Goal: Navigation & Orientation: Find specific page/section

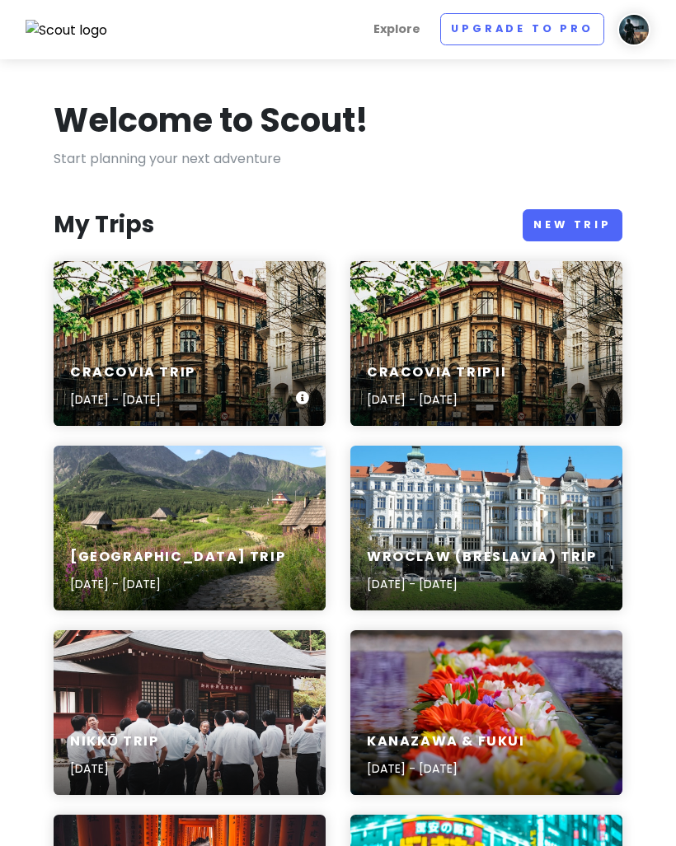
click at [94, 330] on div "Cracovia Trip [DATE] - [DATE]" at bounding box center [190, 343] width 272 height 165
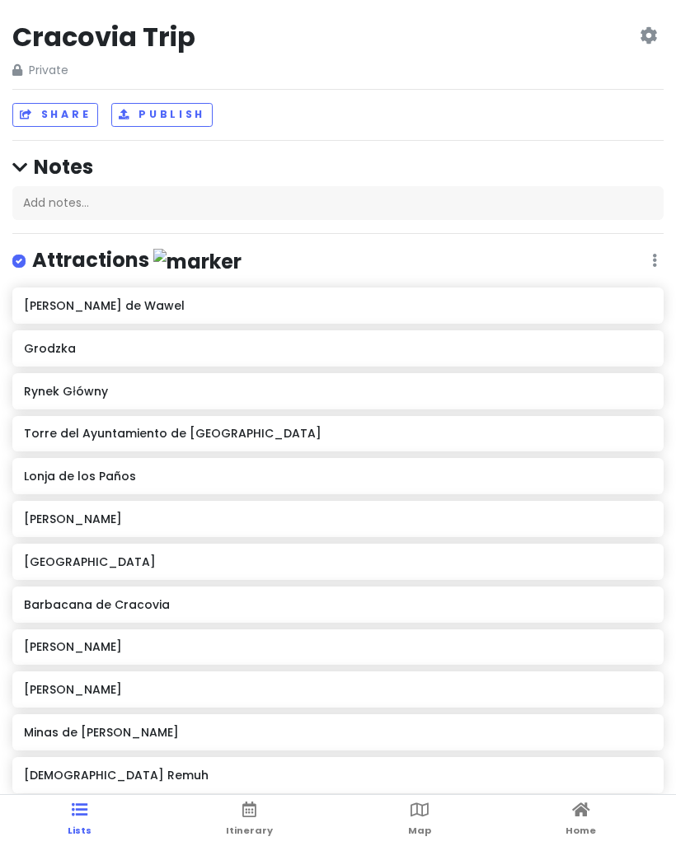
click at [419, 816] on icon at bounding box center [419, 810] width 18 height 12
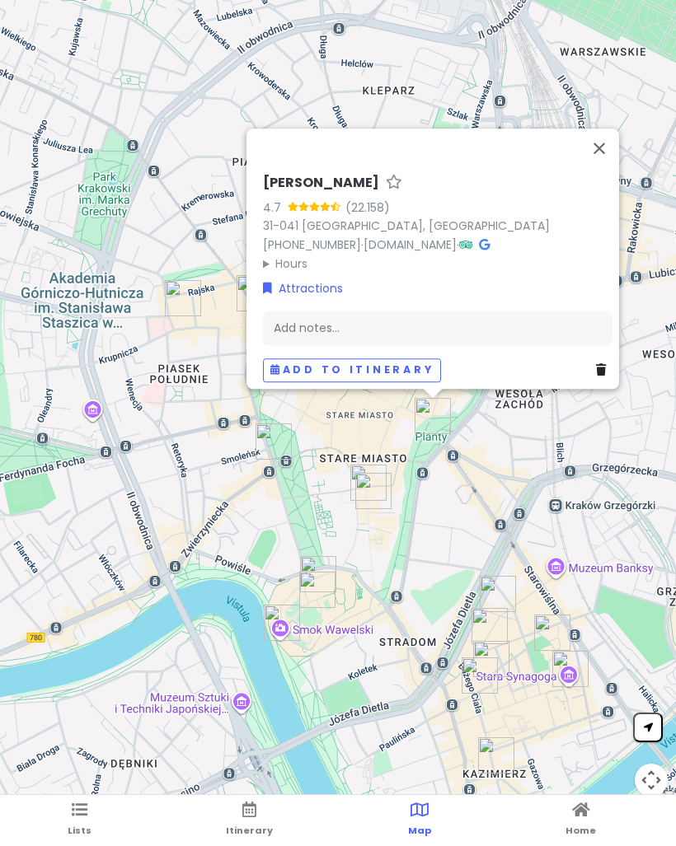
click at [606, 159] on button "Cerrar" at bounding box center [599, 149] width 40 height 40
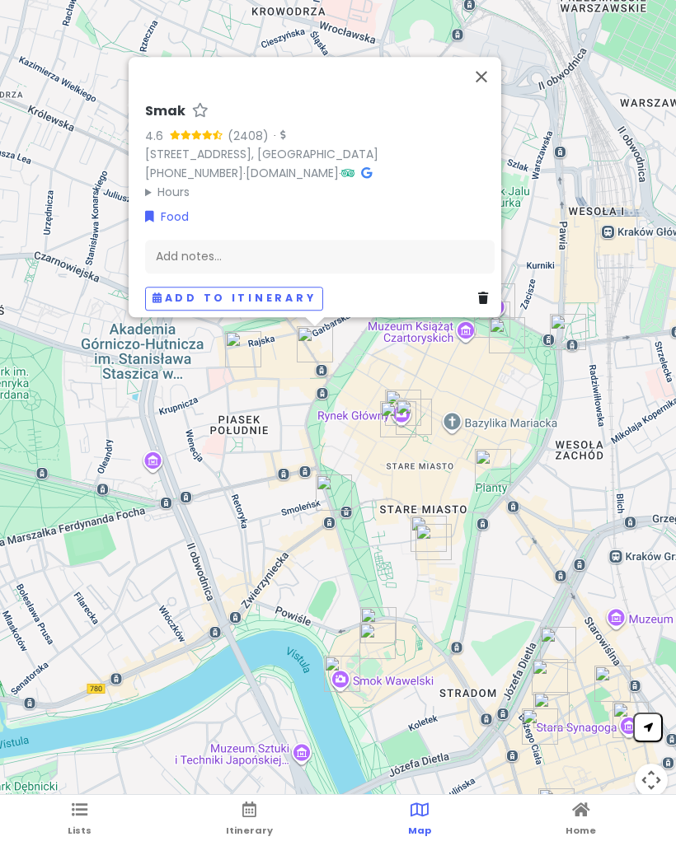
click at [488, 73] on button "Cerrar" at bounding box center [482, 77] width 40 height 40
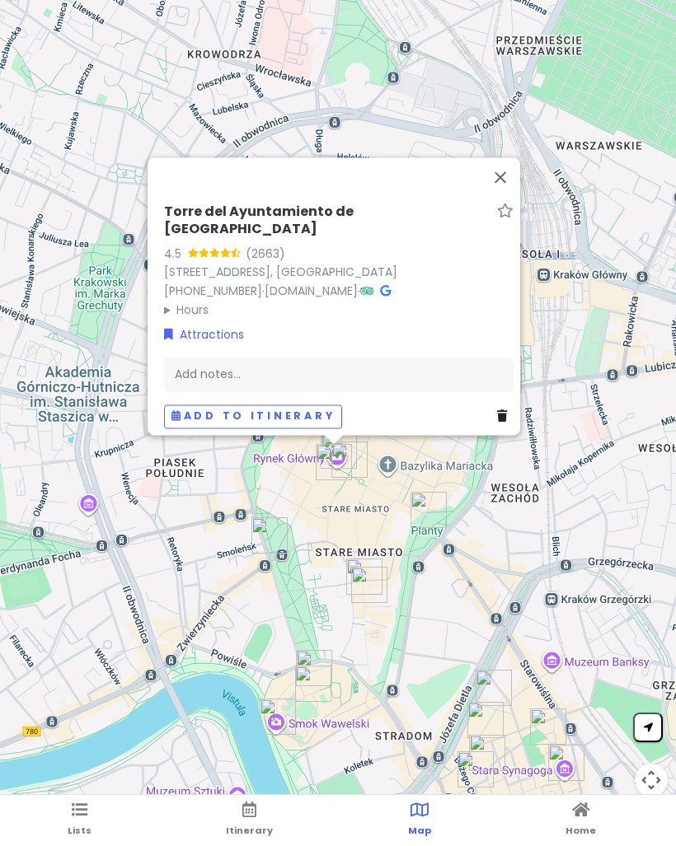
click at [497, 196] on button "Cerrar" at bounding box center [500, 177] width 40 height 40
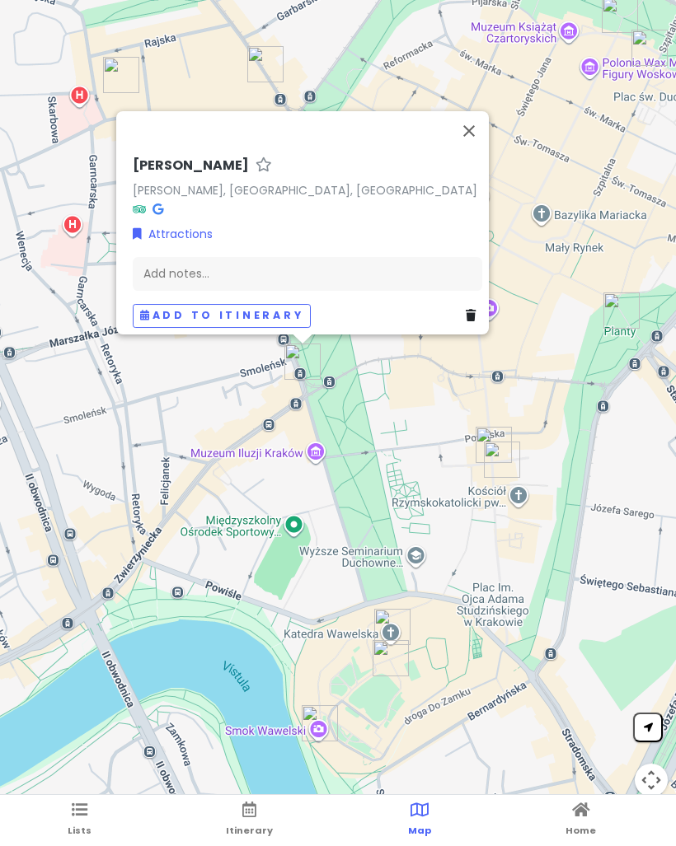
click at [480, 127] on button "Cerrar" at bounding box center [469, 131] width 40 height 40
click at [155, 200] on link at bounding box center [157, 208] width 11 height 16
click at [466, 123] on button "Cerrar" at bounding box center [469, 131] width 40 height 40
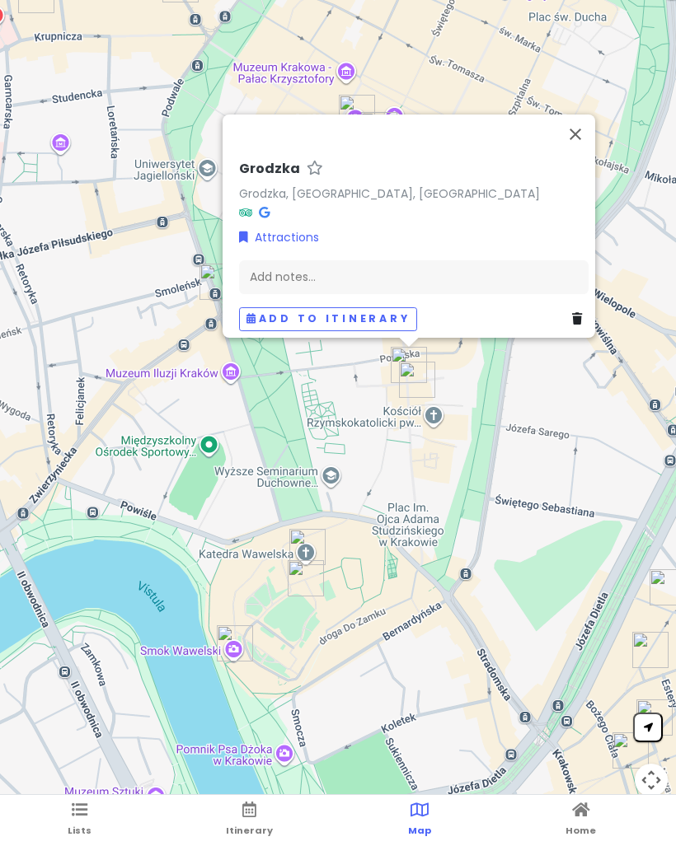
click at [262, 206] on icon at bounding box center [264, 212] width 11 height 12
click at [577, 136] on button "Cerrar" at bounding box center [575, 135] width 40 height 40
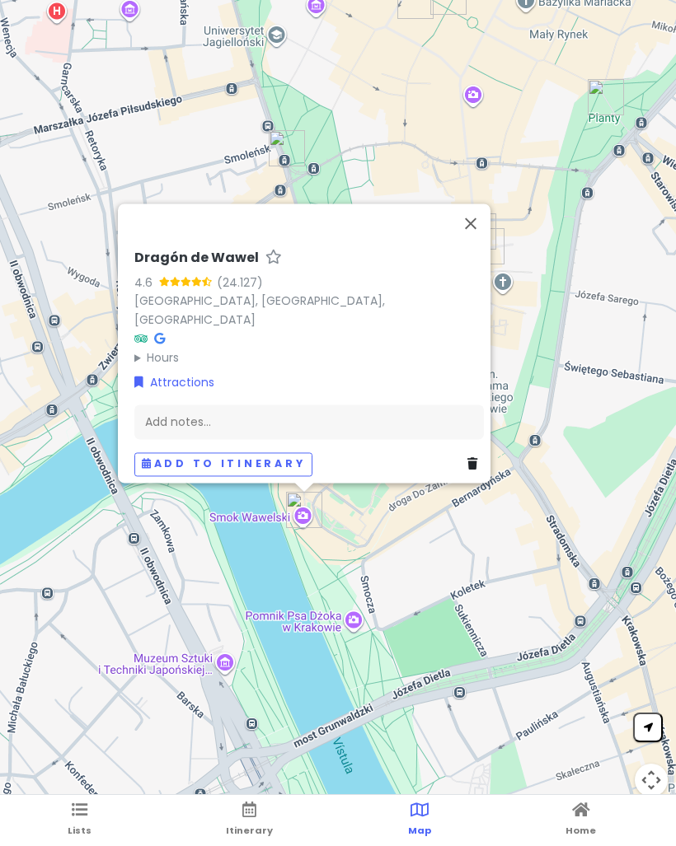
click at [165, 349] on summary "Hours" at bounding box center [308, 358] width 349 height 18
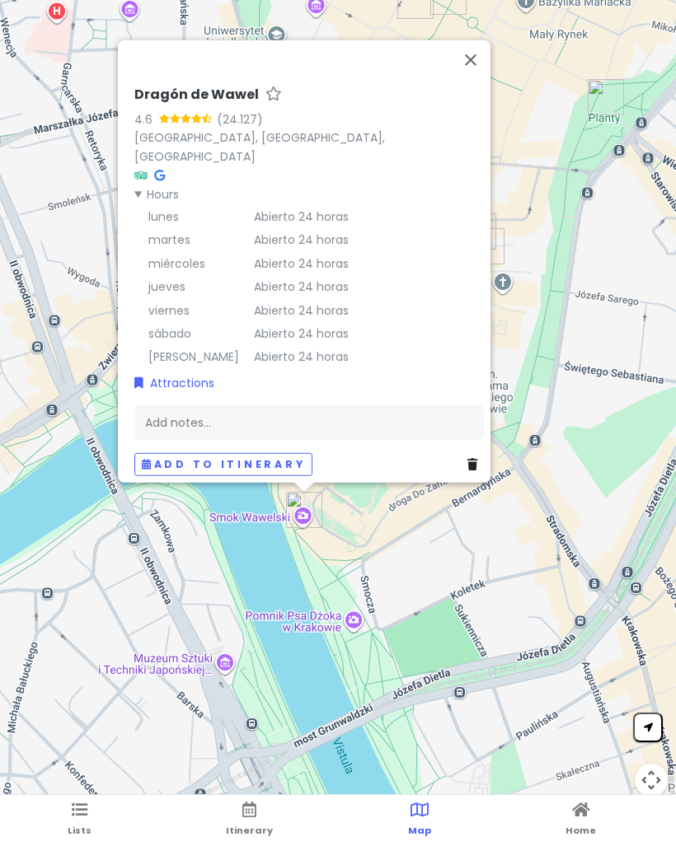
click at [475, 78] on button "Cerrar" at bounding box center [471, 60] width 40 height 40
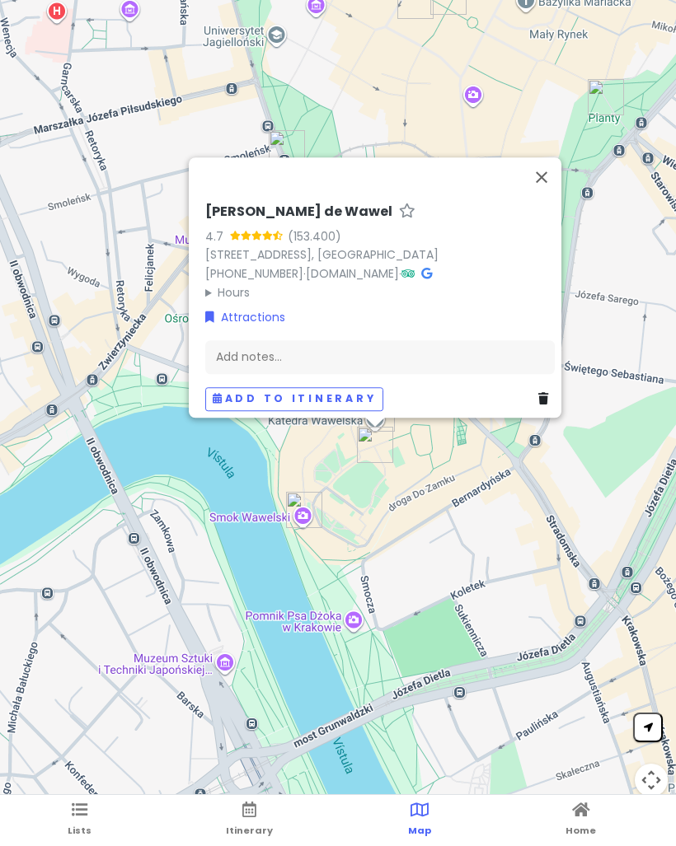
click at [234, 284] on summary "Hours" at bounding box center [379, 293] width 349 height 18
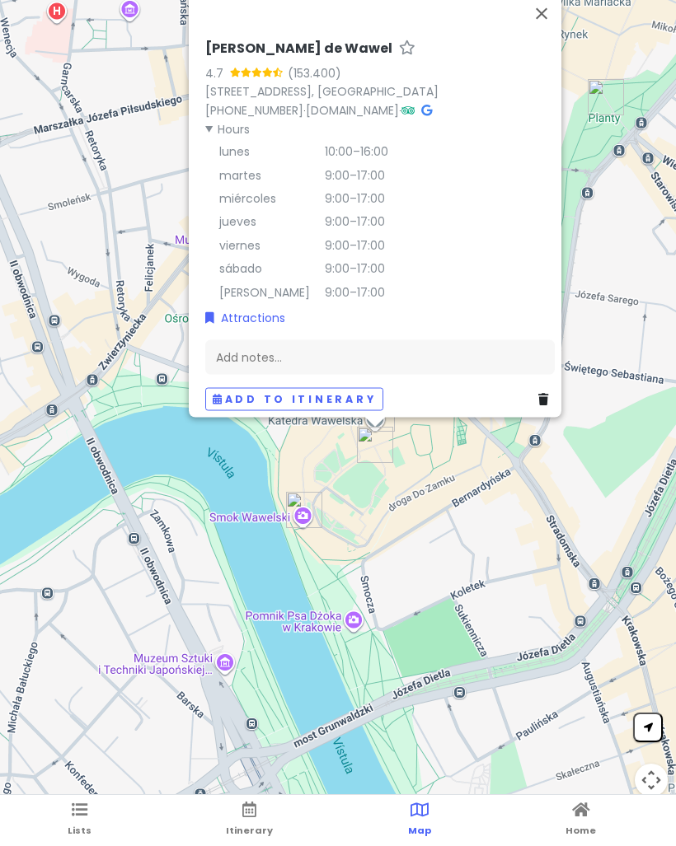
click at [546, 16] on button "Cerrar" at bounding box center [542, 13] width 40 height 40
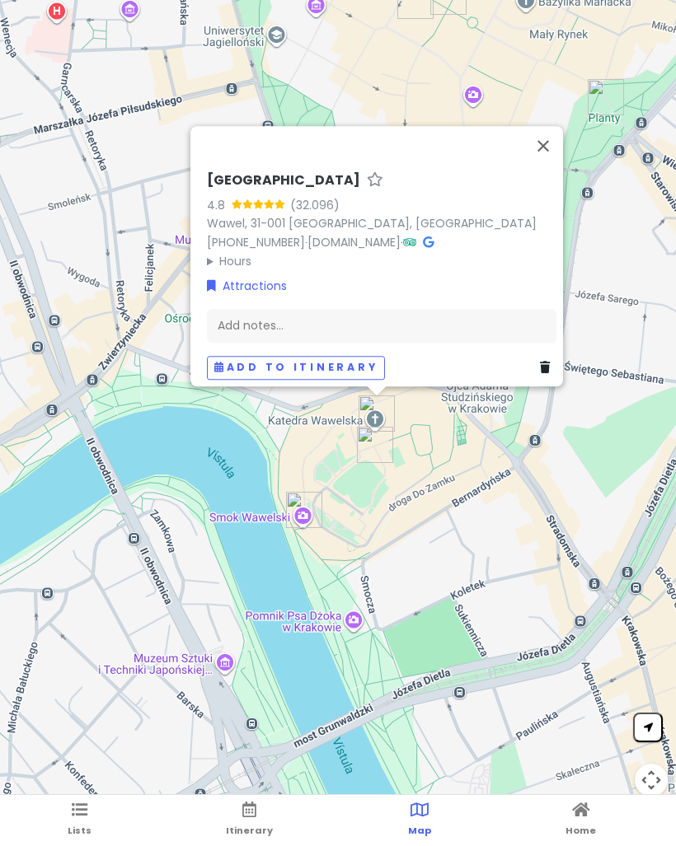
click at [237, 252] on summary "Hours" at bounding box center [381, 261] width 349 height 18
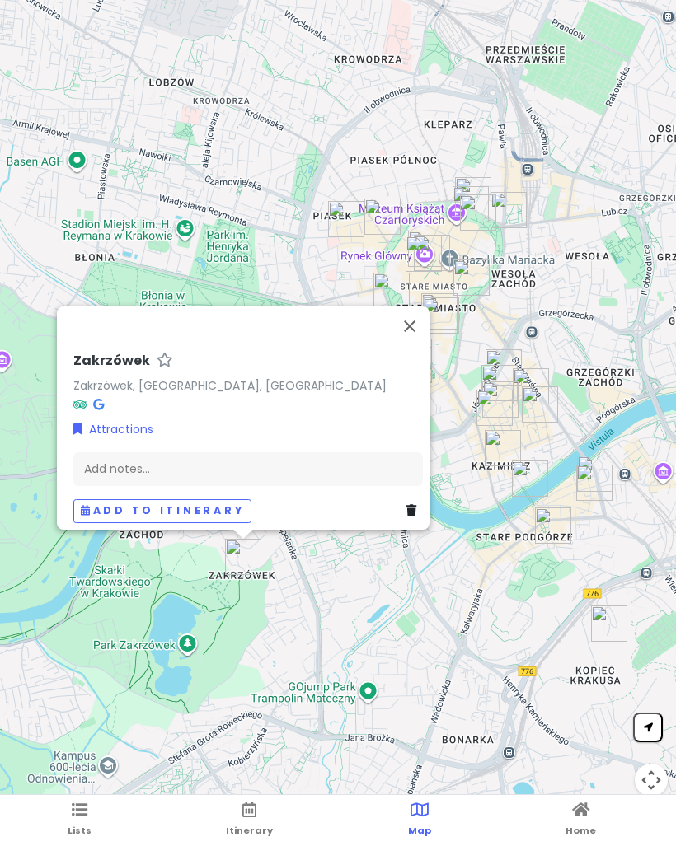
click at [419, 316] on button "Cerrar" at bounding box center [410, 327] width 40 height 40
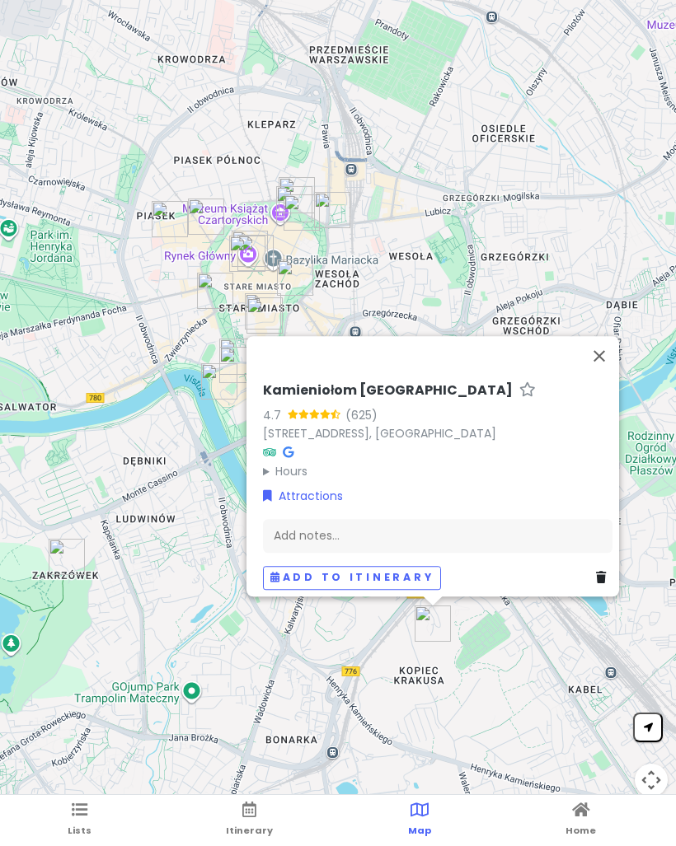
click at [284, 447] on icon at bounding box center [288, 453] width 11 height 12
click at [602, 349] on button "Cerrar" at bounding box center [599, 356] width 40 height 40
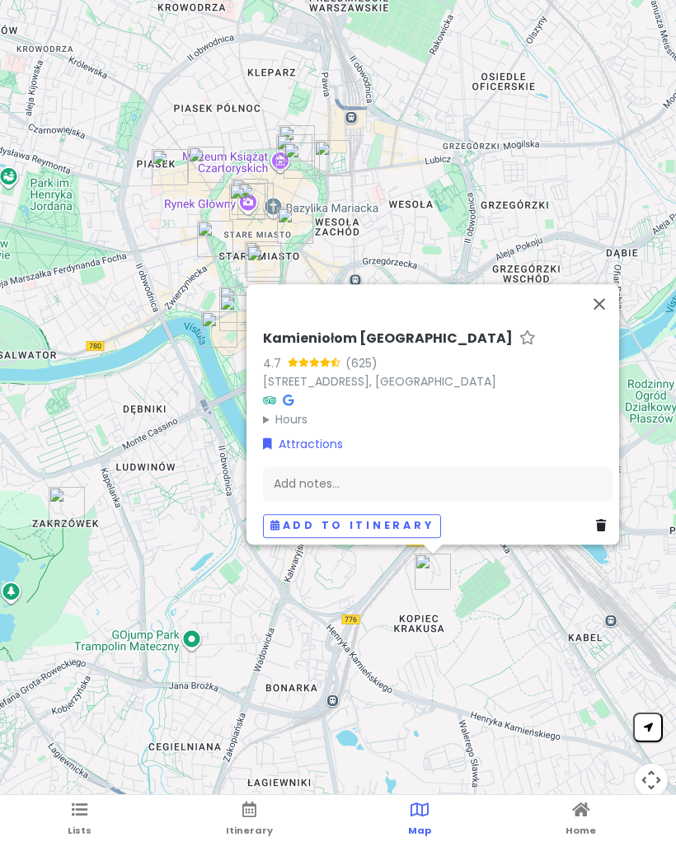
click at [292, 410] on summary "Hours" at bounding box center [437, 419] width 349 height 18
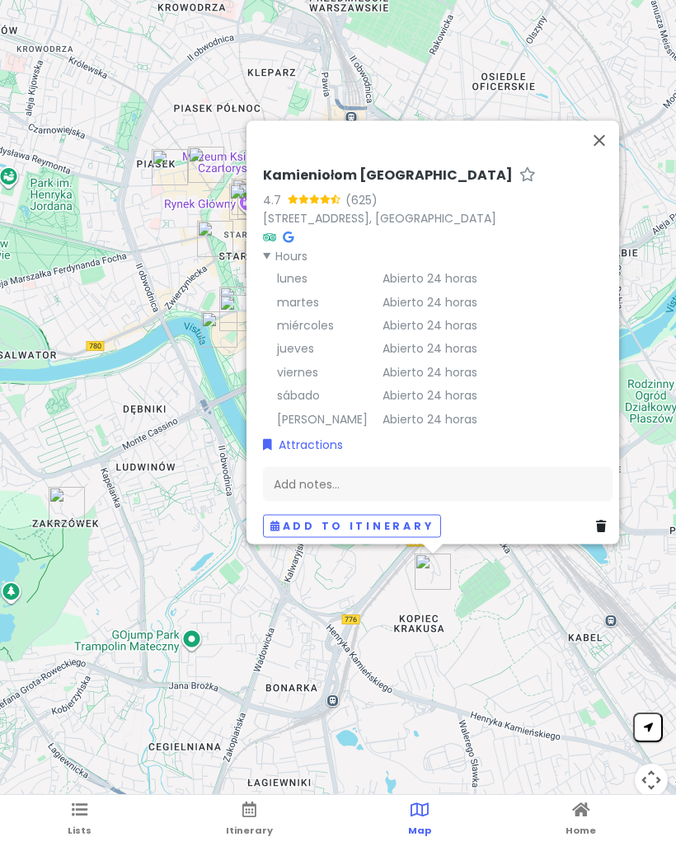
click at [603, 148] on button "Cerrar" at bounding box center [599, 140] width 40 height 40
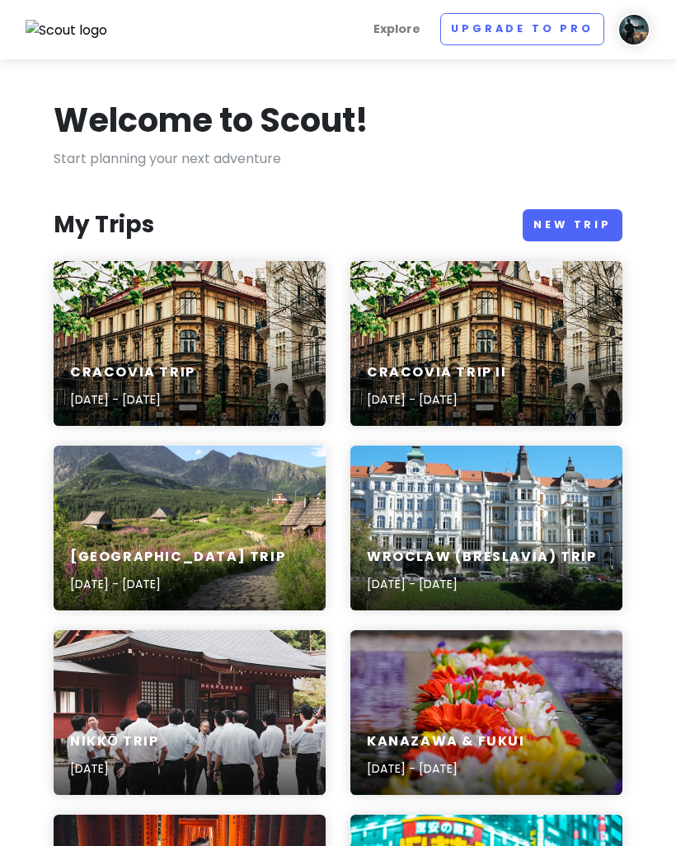
click at [518, 354] on div "Cracovia Trip II [DATE] - [DATE]" at bounding box center [486, 387] width 272 height 78
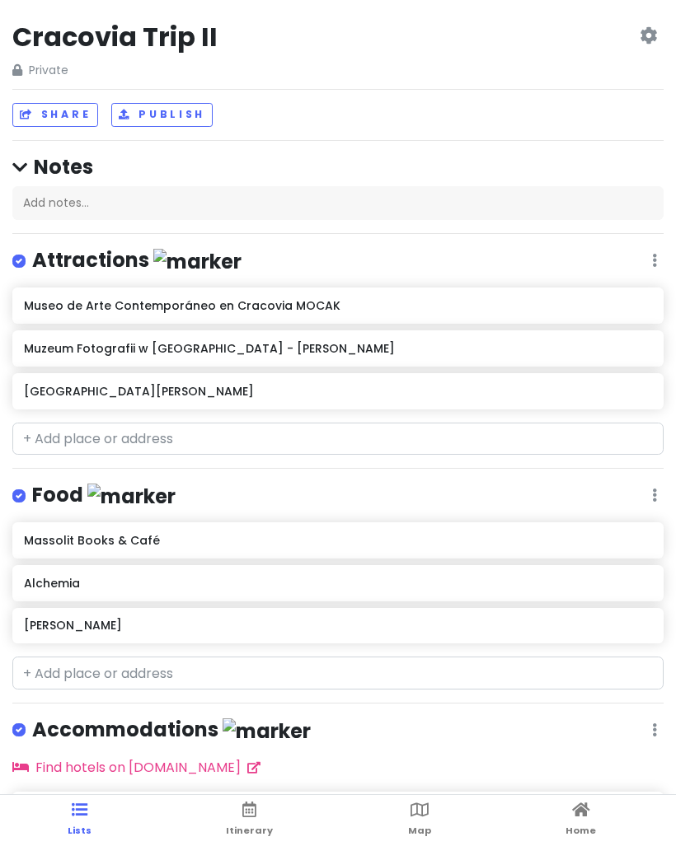
click at [418, 816] on icon at bounding box center [419, 810] width 18 height 12
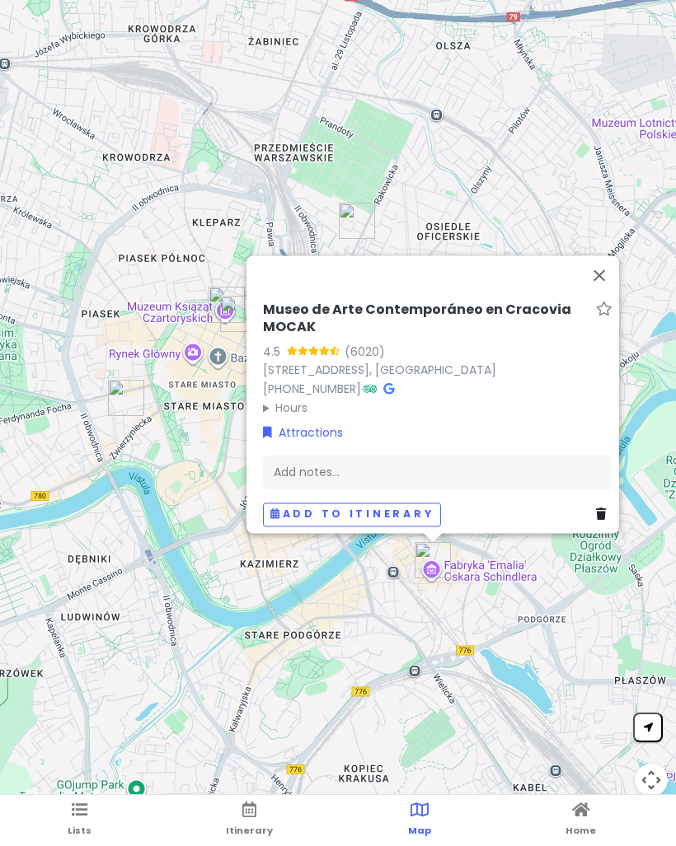
click at [602, 272] on button "Cerrar" at bounding box center [599, 275] width 40 height 40
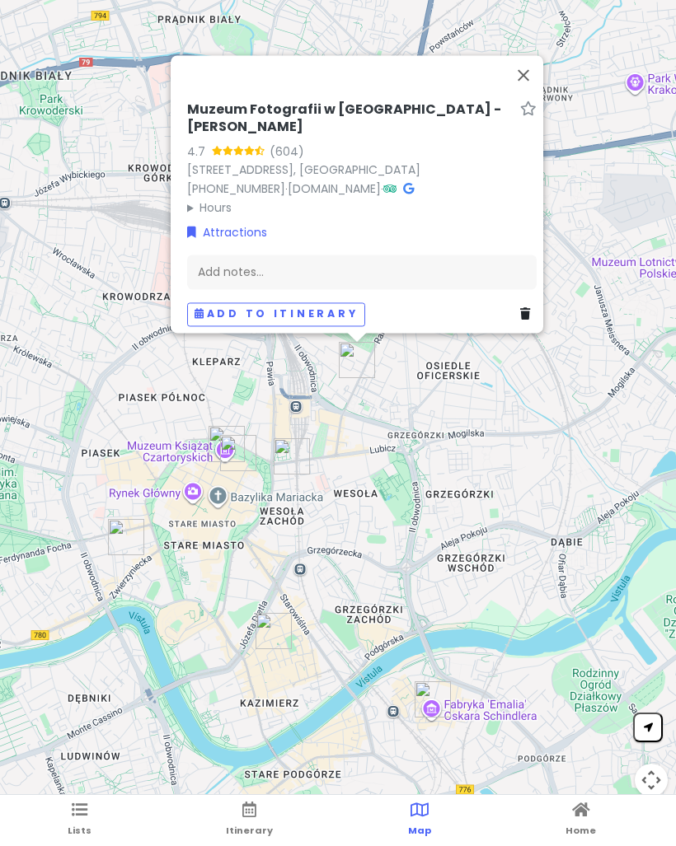
click at [530, 68] on button "Cerrar" at bounding box center [524, 75] width 40 height 40
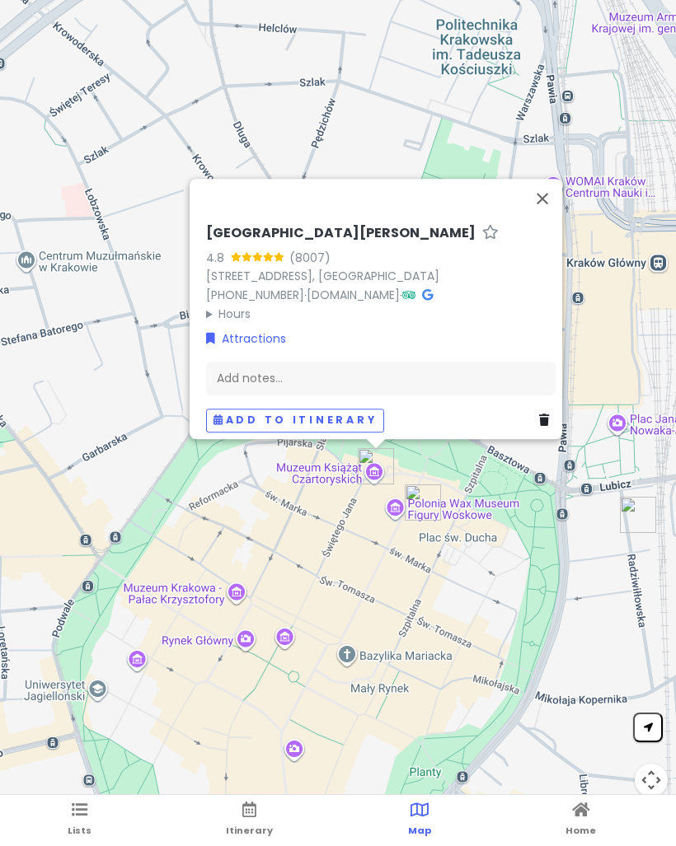
click at [546, 194] on button "Cerrar" at bounding box center [543, 199] width 40 height 40
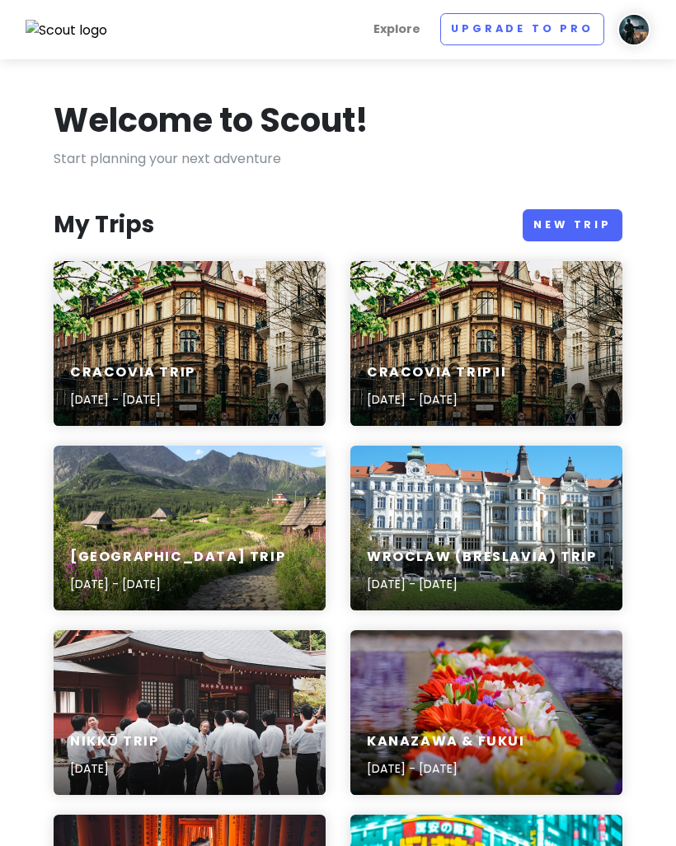
click at [137, 329] on div "Cracovia Trip [DATE] - [DATE]" at bounding box center [190, 343] width 272 height 165
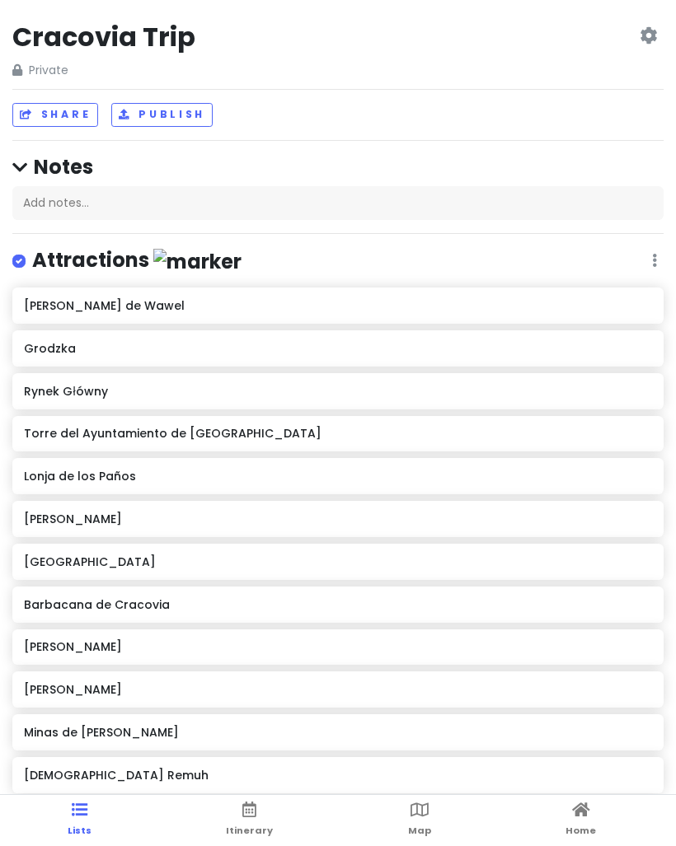
click at [440, 832] on ul "Lists Itinerary Map Home" at bounding box center [338, 820] width 676 height 51
click at [419, 842] on link "Map" at bounding box center [419, 820] width 23 height 51
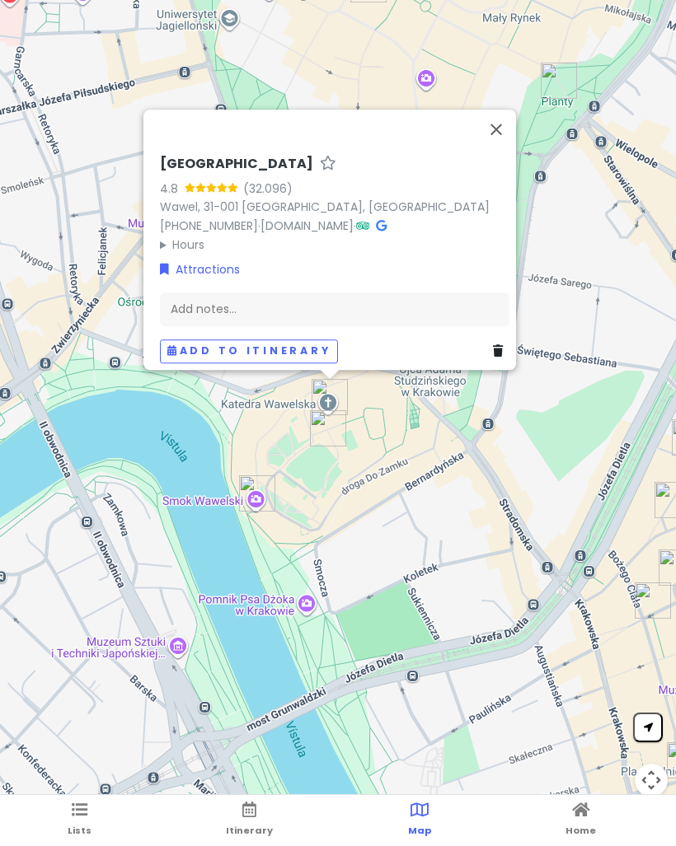
click at [437, 219] on div "[GEOGRAPHIC_DATA] 4.8 (32.096) Wawel, 31-001 [GEOGRAPHIC_DATA], [GEOGRAPHIC_DAT…" at bounding box center [334, 205] width 349 height 98
click at [387, 230] on icon at bounding box center [381, 226] width 11 height 12
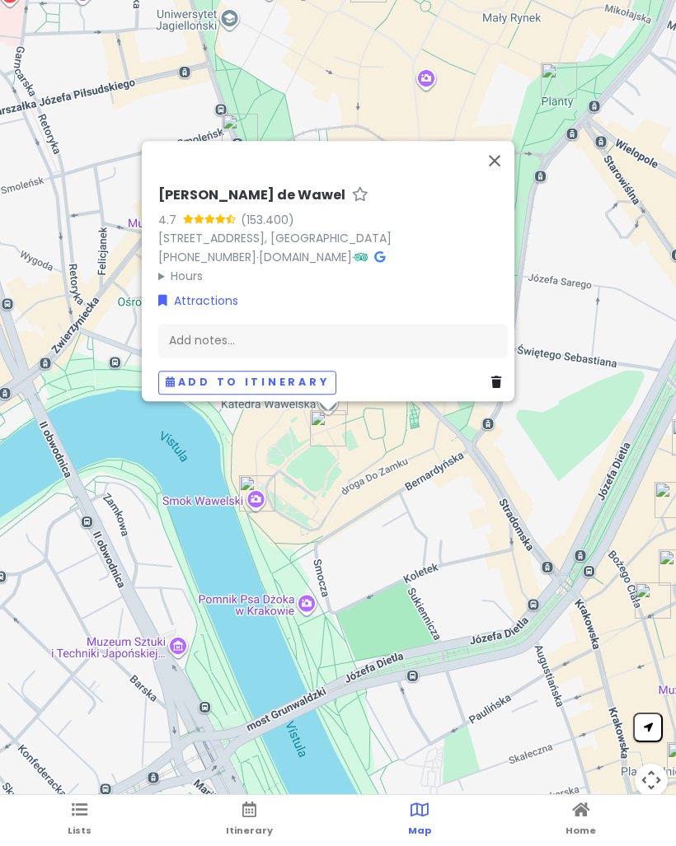
click at [391, 246] on div "[PERSON_NAME] de Wawel 4.7 (153.400) Wawel 5, 31-001 [GEOGRAPHIC_DATA], [GEOGRA…" at bounding box center [332, 236] width 349 height 98
click at [380, 251] on icon at bounding box center [379, 257] width 11 height 12
click at [497, 161] on button "Cerrar" at bounding box center [495, 161] width 40 height 40
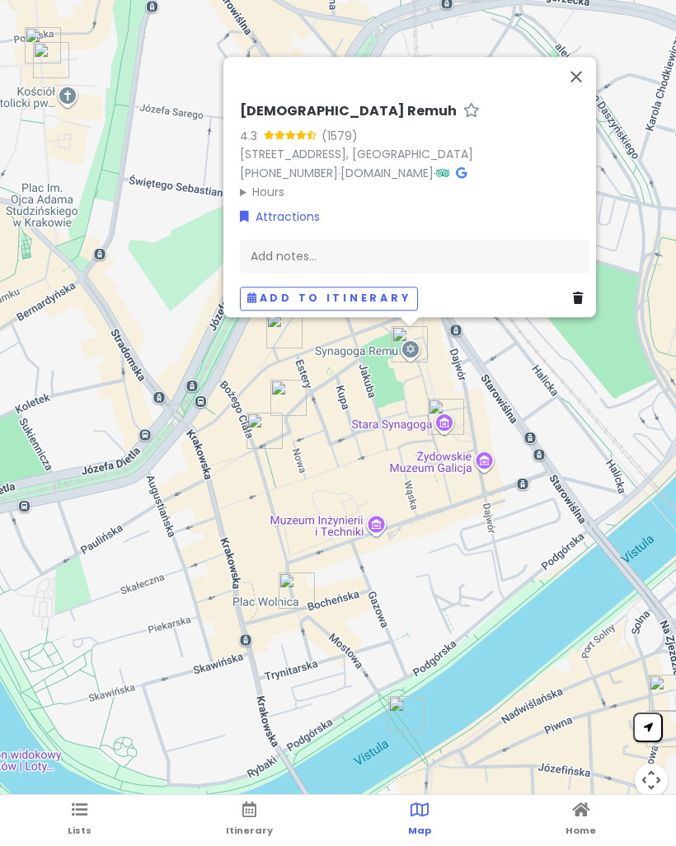
click at [456, 167] on icon at bounding box center [461, 173] width 11 height 12
click at [582, 75] on button "Cerrar" at bounding box center [576, 77] width 40 height 40
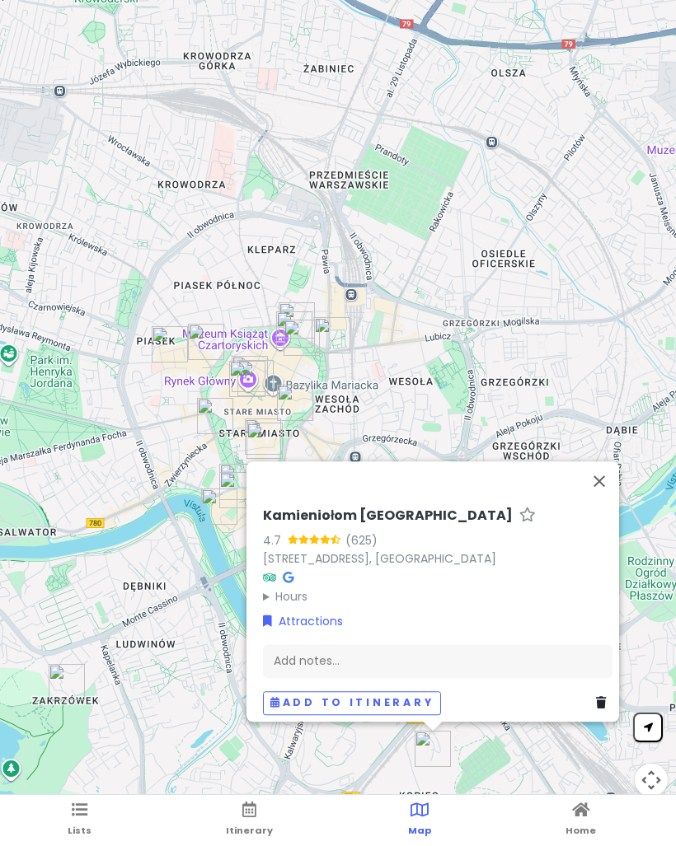
click at [614, 471] on button "Cerrar" at bounding box center [599, 482] width 40 height 40
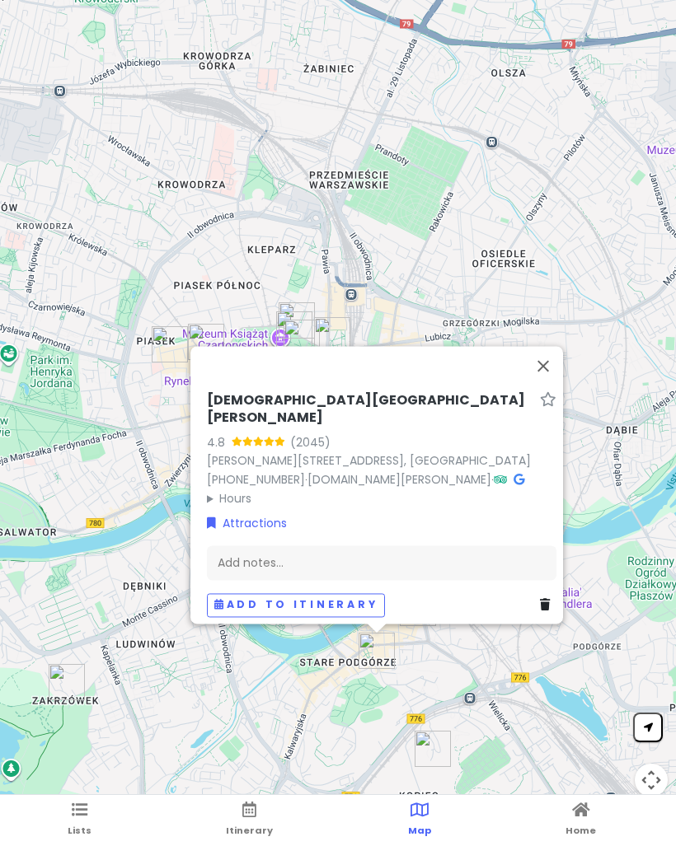
click at [550, 383] on button "Cerrar" at bounding box center [543, 366] width 40 height 40
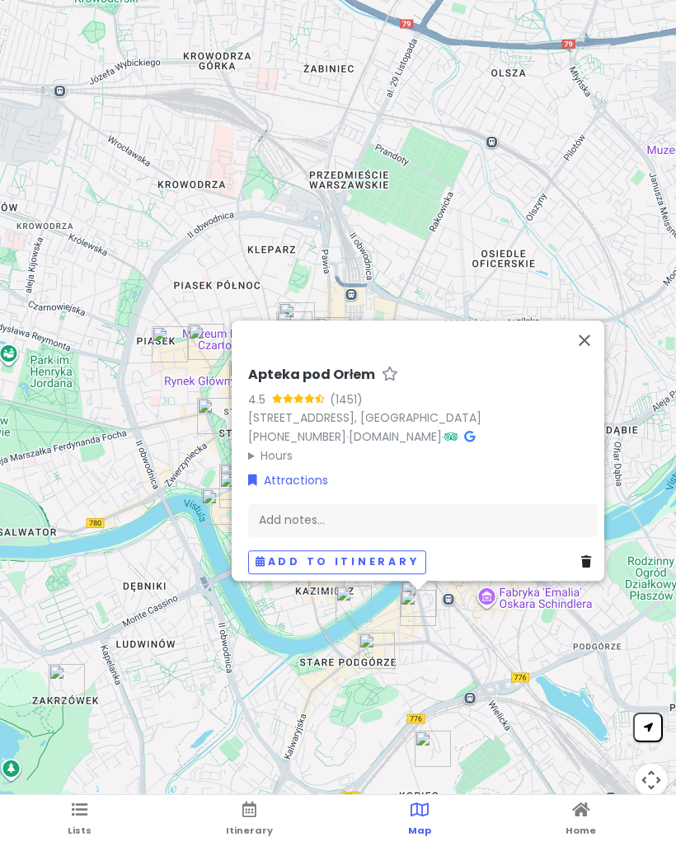
click at [475, 431] on icon at bounding box center [469, 437] width 11 height 12
click at [591, 344] on button "Cerrar" at bounding box center [585, 341] width 40 height 40
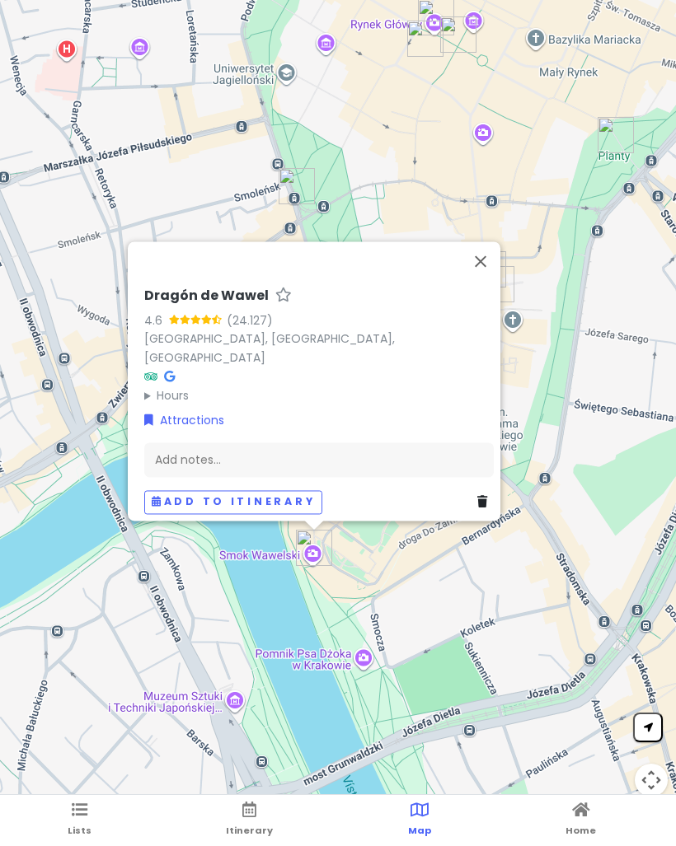
click at [167, 373] on icon at bounding box center [169, 377] width 11 height 12
click at [467, 279] on button "Cerrar" at bounding box center [481, 261] width 40 height 40
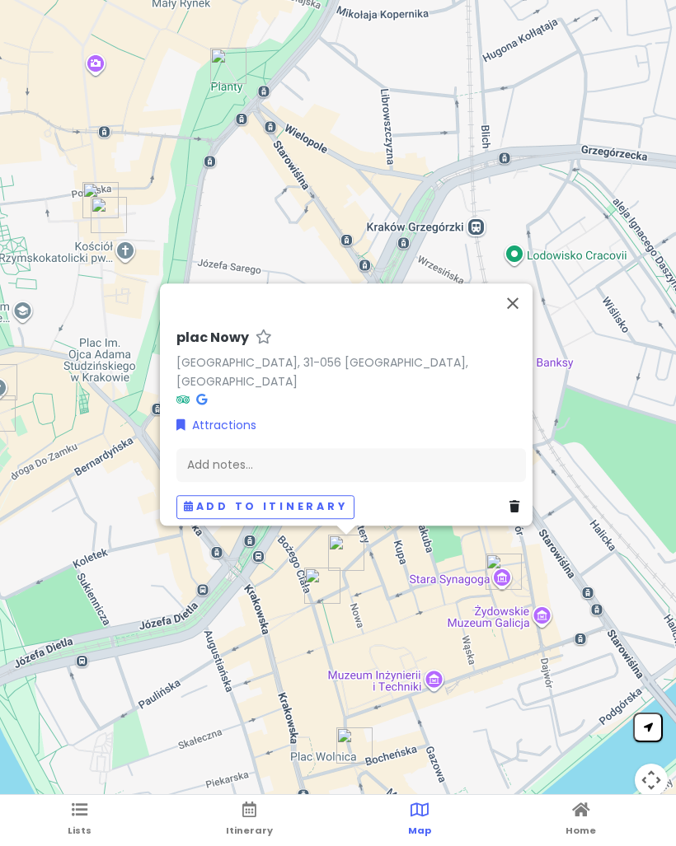
click at [530, 312] on button "Cerrar" at bounding box center [513, 304] width 40 height 40
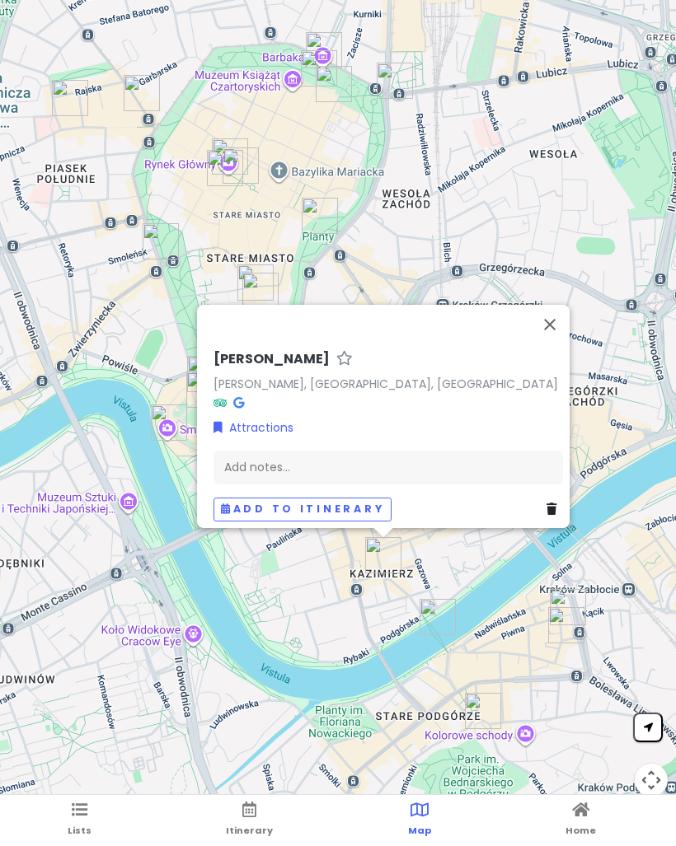
click at [235, 396] on icon at bounding box center [238, 402] width 11 height 12
